Goal: Transaction & Acquisition: Purchase product/service

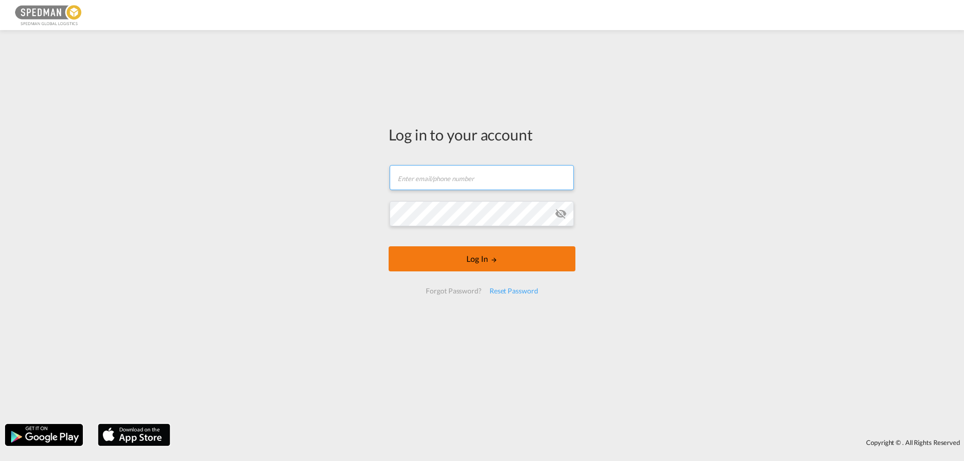
type input "[EMAIL_ADDRESS][DOMAIN_NAME]"
click at [500, 257] on button "Log In" at bounding box center [482, 259] width 187 height 25
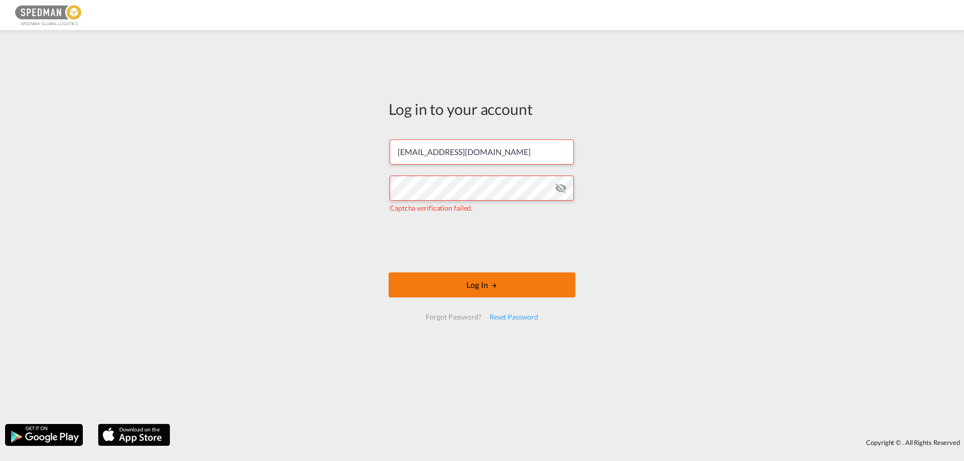
click at [529, 288] on button "Log In" at bounding box center [482, 285] width 187 height 25
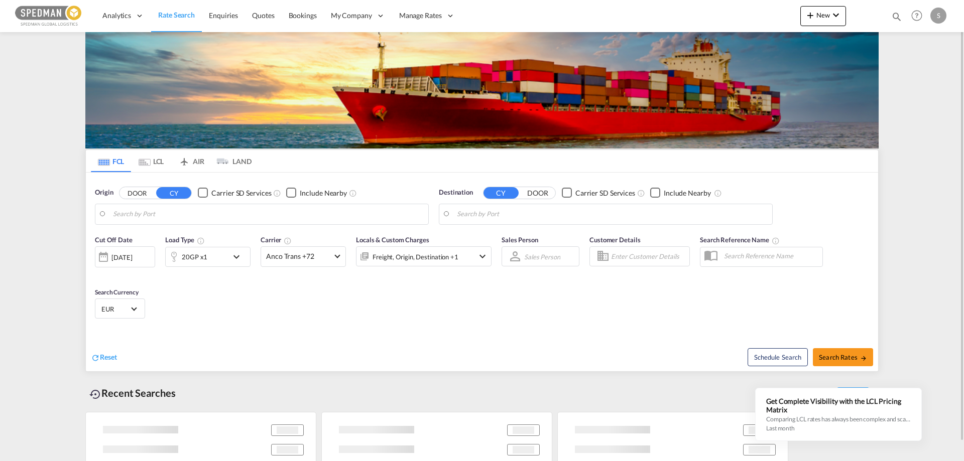
type input "[GEOGRAPHIC_DATA], [GEOGRAPHIC_DATA]"
type input "[GEOGRAPHIC_DATA], [GEOGRAPHIC_DATA], USOAK"
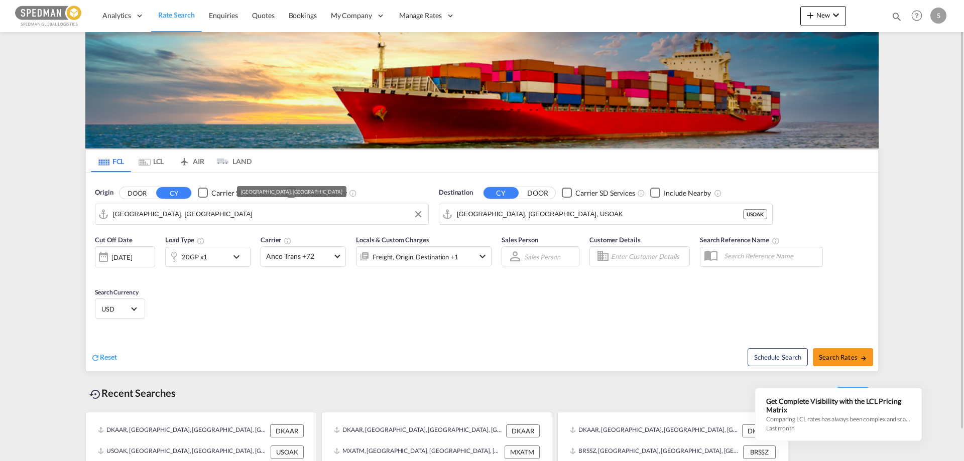
click at [188, 214] on input "[GEOGRAPHIC_DATA], [GEOGRAPHIC_DATA]" at bounding box center [268, 214] width 310 height 15
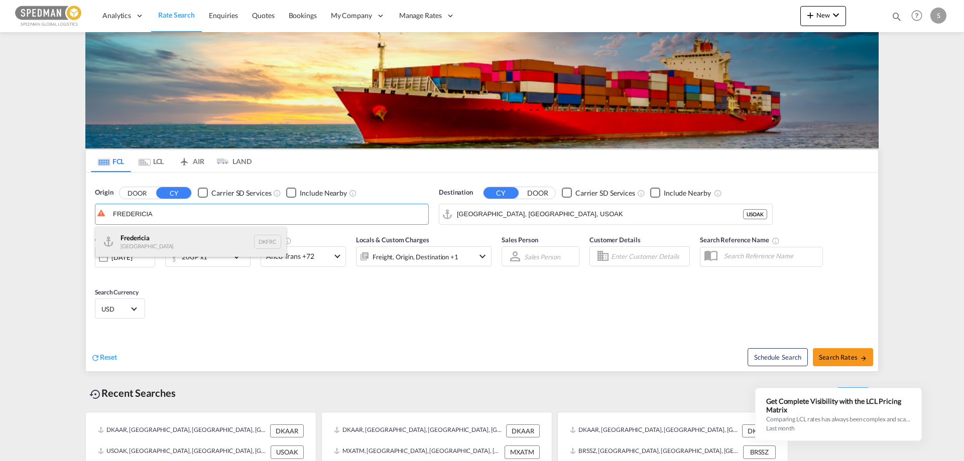
click at [141, 246] on div "Fredericia [GEOGRAPHIC_DATA] DKFRC" at bounding box center [190, 242] width 191 height 30
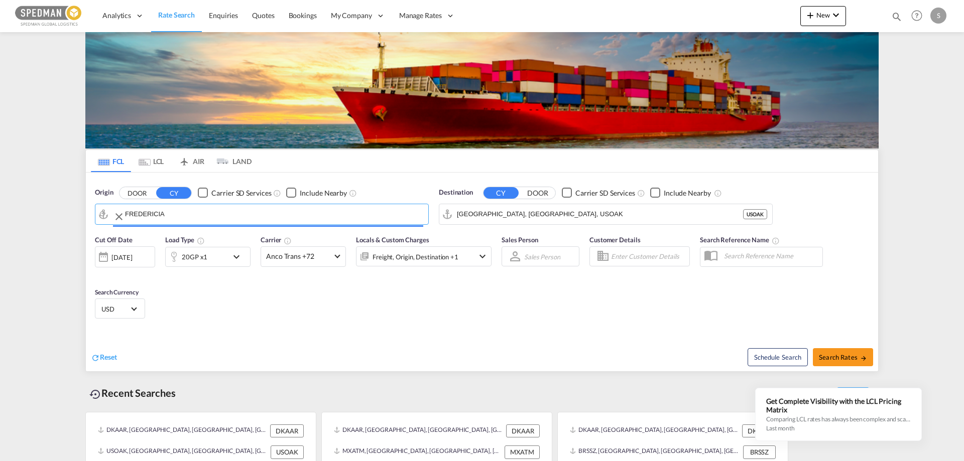
type input "[GEOGRAPHIC_DATA], DKFRC"
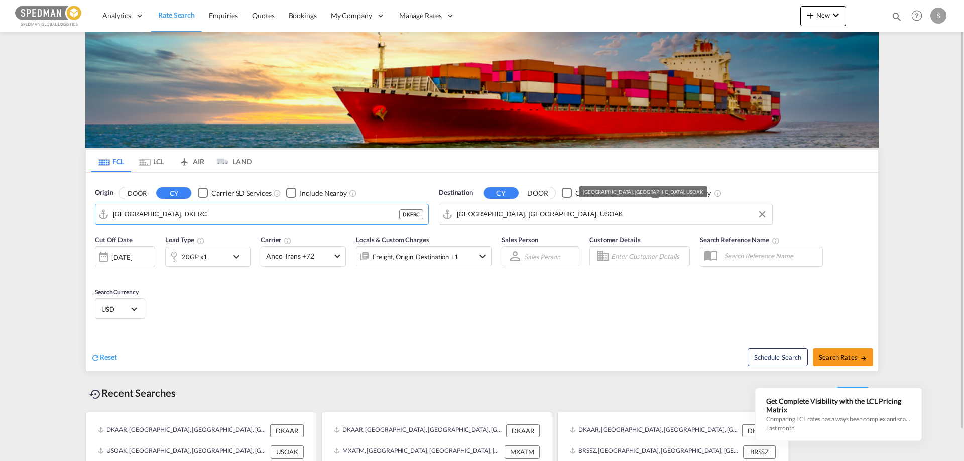
click at [555, 219] on input "[GEOGRAPHIC_DATA], [GEOGRAPHIC_DATA], USOAK" at bounding box center [612, 214] width 310 height 15
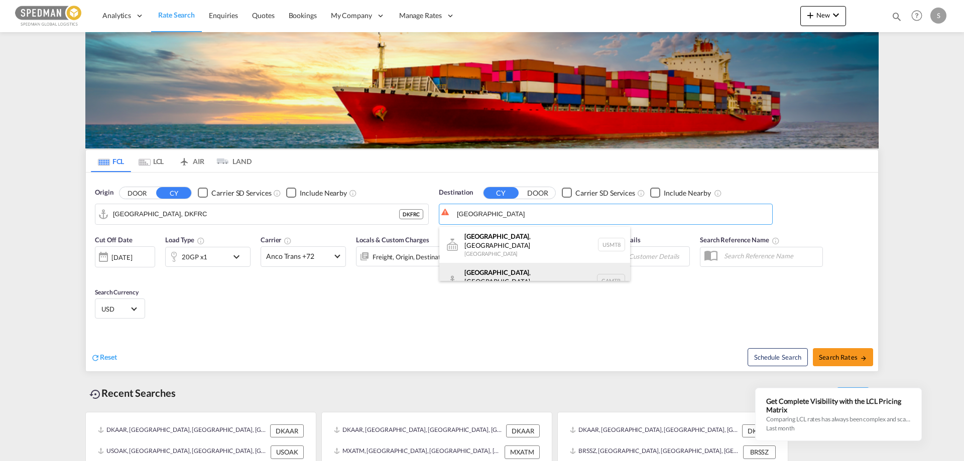
click at [492, 263] on div "[GEOGRAPHIC_DATA] , [GEOGRAPHIC_DATA] [GEOGRAPHIC_DATA] CAMTR" at bounding box center [534, 281] width 191 height 36
type input "[GEOGRAPHIC_DATA], [GEOGRAPHIC_DATA], CAMTR"
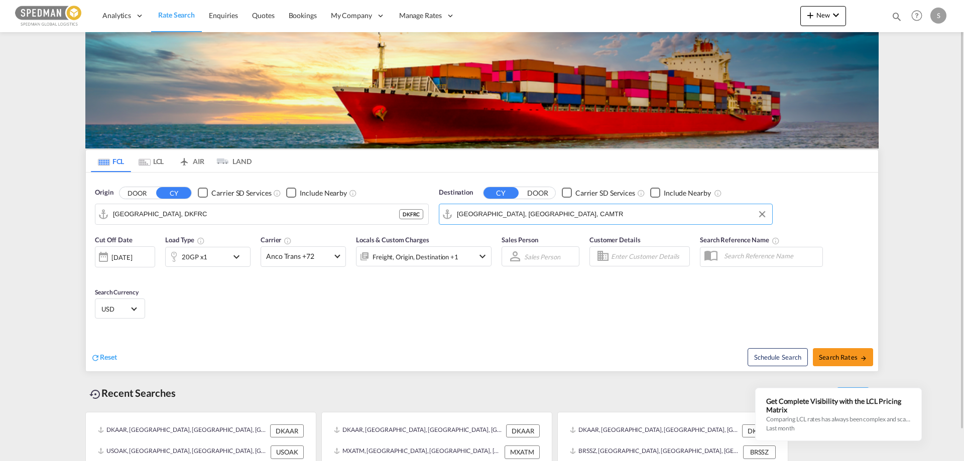
click at [218, 253] on div "20GP x1" at bounding box center [197, 257] width 62 height 20
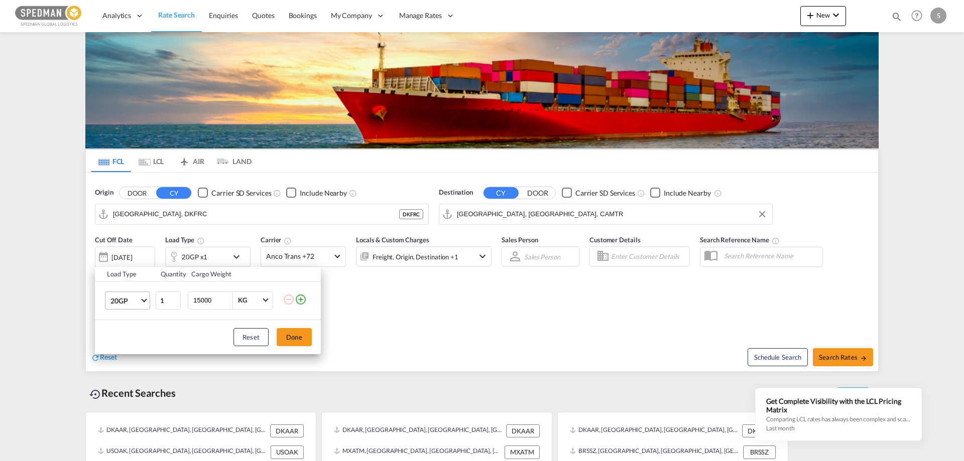
click at [124, 299] on span "20GP" at bounding box center [124, 301] width 29 height 10
click at [123, 344] on div "40HC" at bounding box center [119, 349] width 19 height 10
click at [296, 331] on button "Done" at bounding box center [294, 337] width 35 height 18
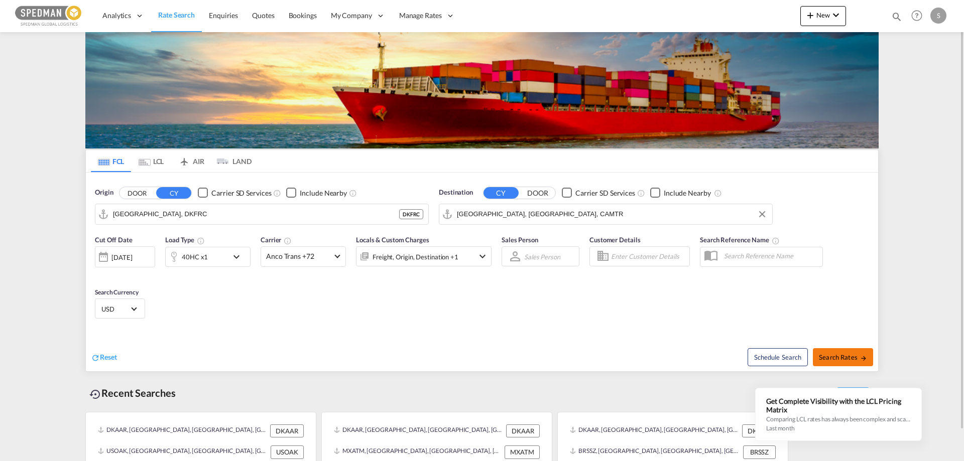
click at [846, 358] on span "Search Rates" at bounding box center [843, 357] width 48 height 8
type input "DKFRC to CAMTR / [DATE]"
